Goal: Transaction & Acquisition: Purchase product/service

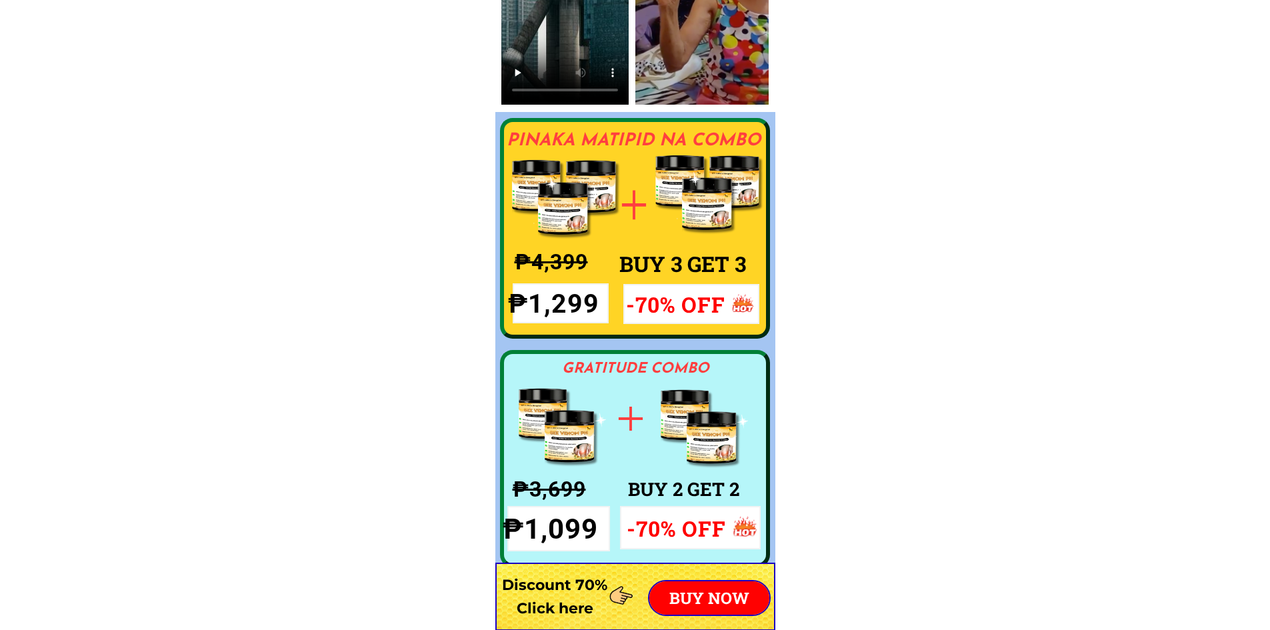
scroll to position [10461, 0]
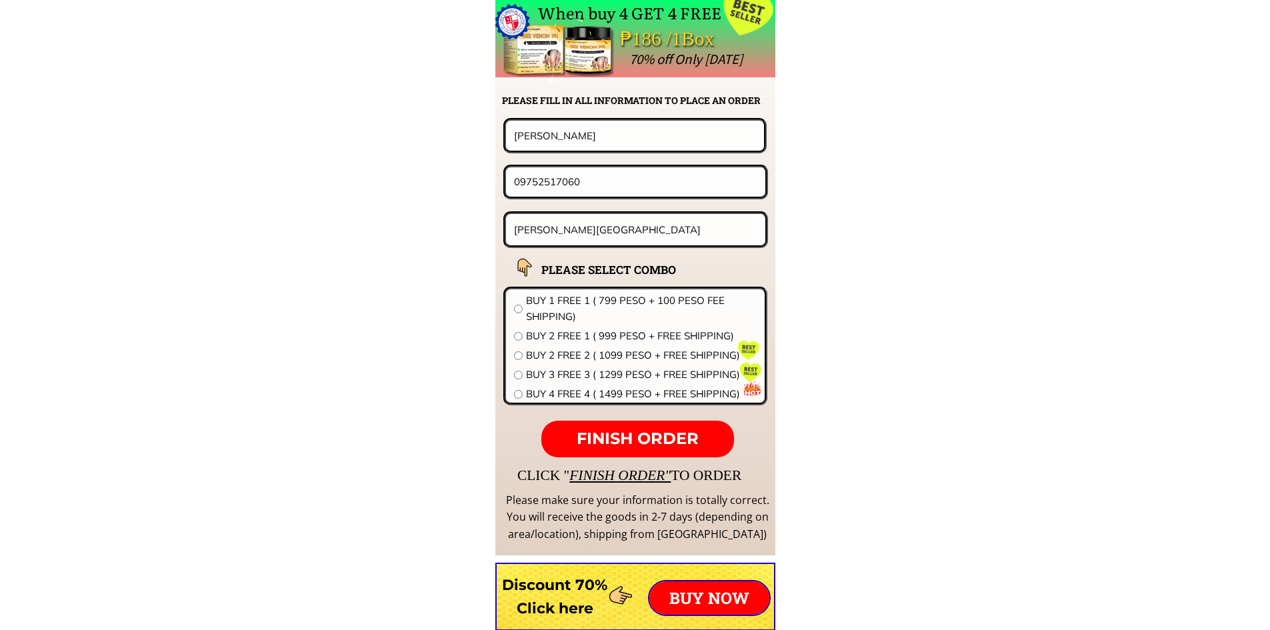
click at [547, 232] on input "[PERSON_NAME][GEOGRAPHIC_DATA]" at bounding box center [636, 229] width 251 height 31
paste input "[GEOGRAPHIC_DATA] [PERSON_NAME][GEOGRAPHIC_DATA] near [GEOGRAPHIC_DATA] and bac…"
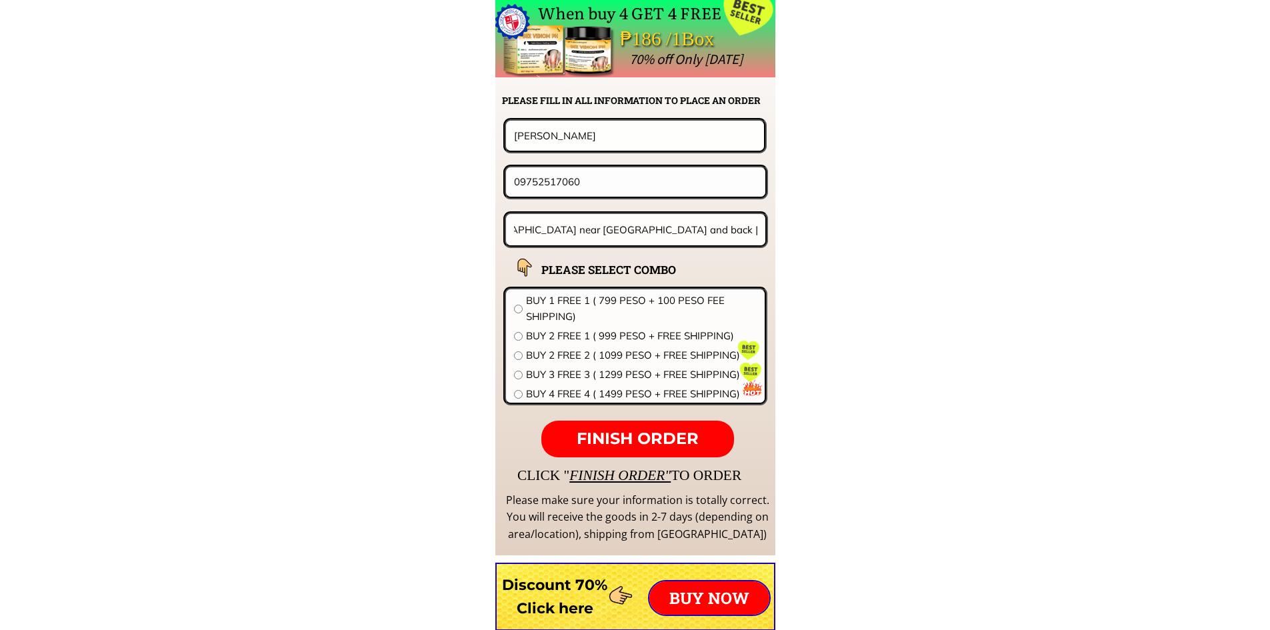
type input "[GEOGRAPHIC_DATA] [PERSON_NAME][GEOGRAPHIC_DATA] near [GEOGRAPHIC_DATA] and bac…"
click at [543, 180] on input "09752517060" at bounding box center [636, 181] width 250 height 29
click at [543, 179] on input "09752517060" at bounding box center [636, 181] width 250 height 29
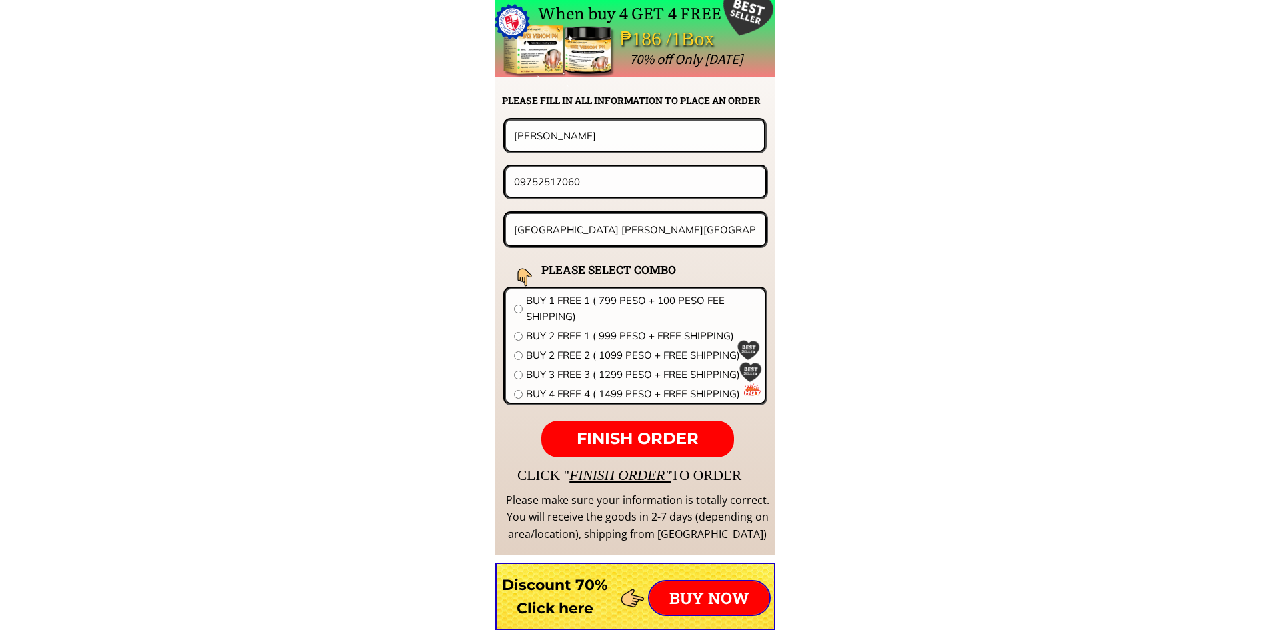
click at [543, 179] on input "09752517060" at bounding box center [636, 181] width 250 height 29
paste input "9959753040"
click at [513, 183] on input "9959753040" at bounding box center [636, 181] width 250 height 29
type input "09959753040"
click at [551, 135] on input "[PERSON_NAME]" at bounding box center [635, 135] width 249 height 29
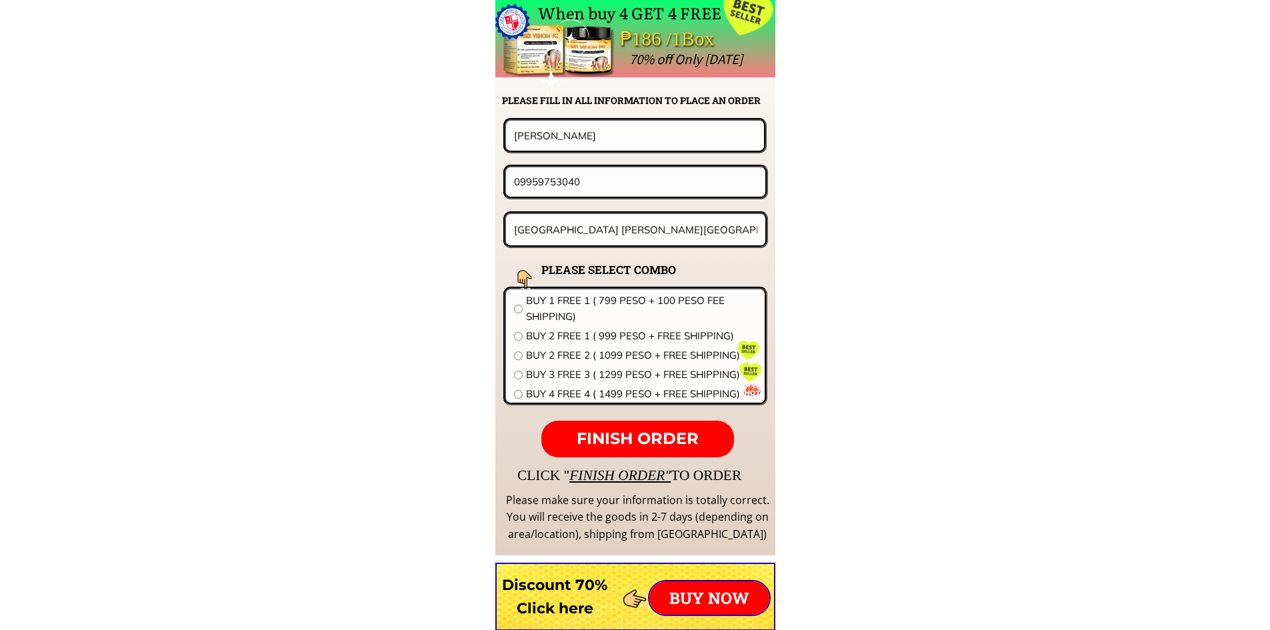
click at [551, 134] on input "[PERSON_NAME]" at bounding box center [635, 135] width 249 height 29
paste input "[PERSON_NAME]"
type input "[PERSON_NAME]"
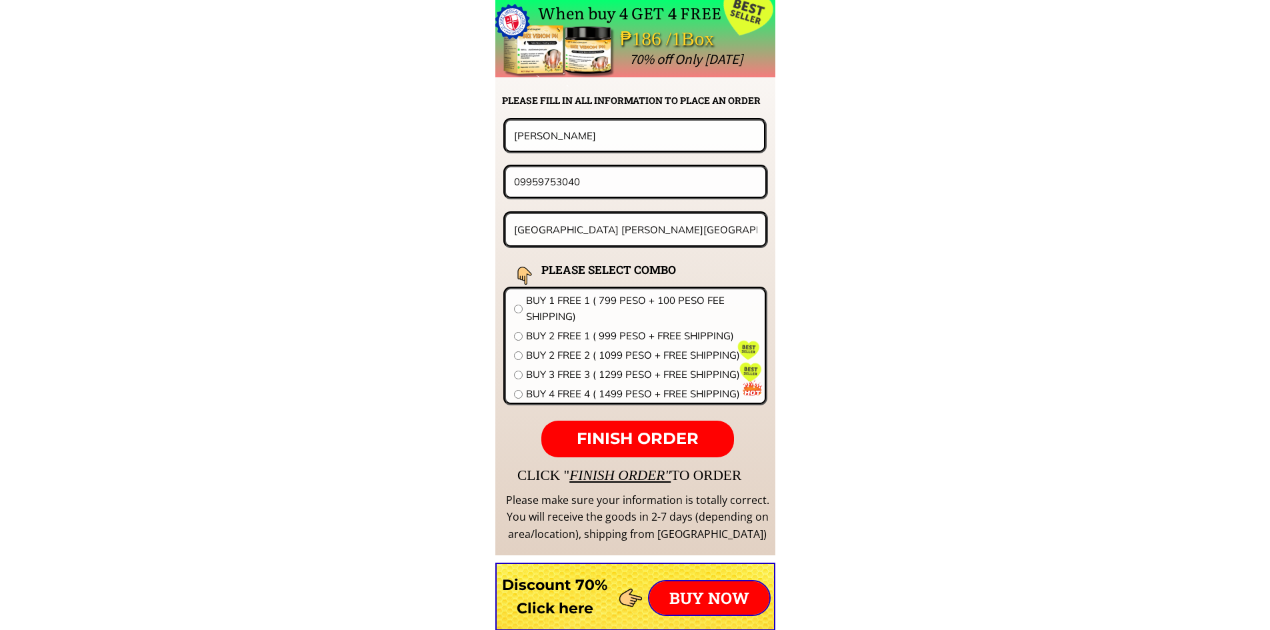
click at [519, 306] on input "radio" at bounding box center [518, 309] width 9 height 9
radio input "true"
click at [625, 442] on span "FINISH ORDER" at bounding box center [638, 438] width 122 height 19
